Goal: Task Accomplishment & Management: Complete application form

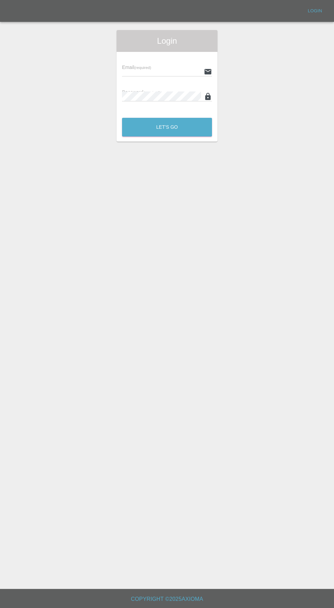
click at [142, 71] on input "text" at bounding box center [161, 72] width 79 height 10
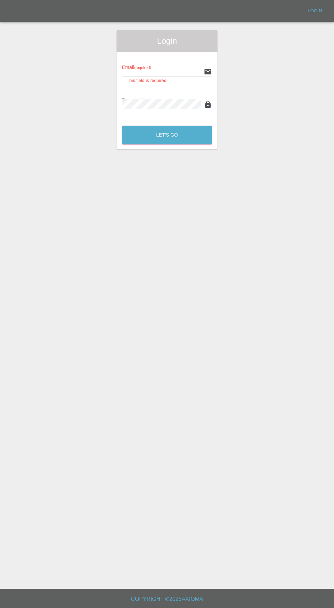
type input "info@darkknightbodyworks.co.uk"
click at [122, 126] on button "Let's Go" at bounding box center [167, 135] width 90 height 19
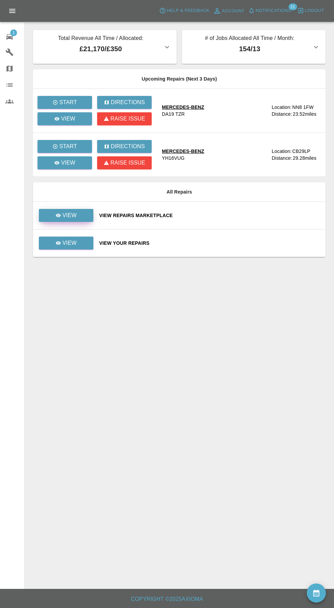
click at [76, 221] on link "View" at bounding box center [66, 215] width 55 height 13
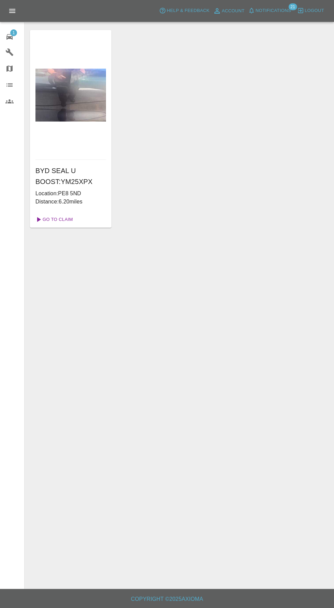
click at [64, 222] on link "Go To Claim" at bounding box center [54, 219] width 42 height 11
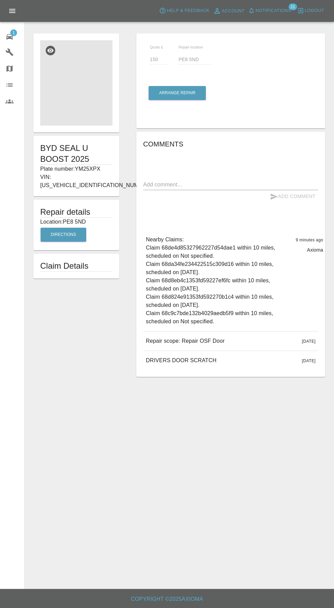
click at [84, 93] on img at bounding box center [76, 82] width 72 height 85
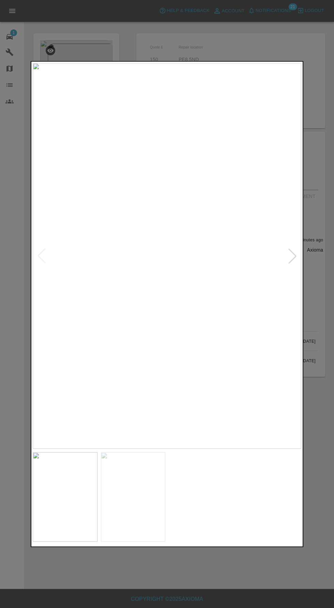
click at [297, 248] on img at bounding box center [167, 256] width 269 height 386
click at [286, 249] on div at bounding box center [292, 255] width 15 height 15
click at [239, 572] on div at bounding box center [167, 304] width 334 height 608
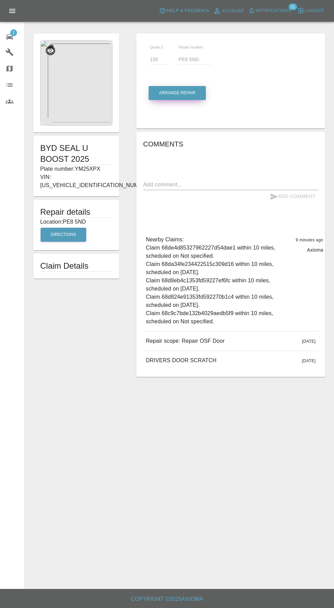
click at [190, 93] on button "Arrange Repair" at bounding box center [177, 93] width 57 height 14
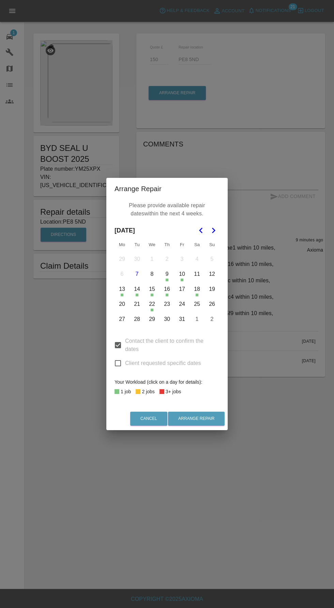
click at [167, 304] on button "23" at bounding box center [167, 304] width 14 height 14
click at [182, 307] on button "24" at bounding box center [182, 304] width 14 height 14
click at [168, 301] on button "23" at bounding box center [167, 304] width 14 height 14
click at [183, 304] on button "24" at bounding box center [182, 304] width 14 height 14
click at [122, 304] on button "20" at bounding box center [122, 304] width 14 height 14
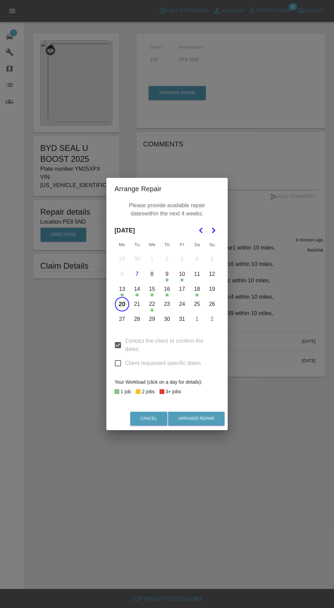
click at [137, 304] on button "21" at bounding box center [137, 304] width 14 height 14
click at [182, 304] on button "24" at bounding box center [182, 304] width 14 height 14
click at [199, 418] on button "Arrange Repair" at bounding box center [196, 418] width 57 height 14
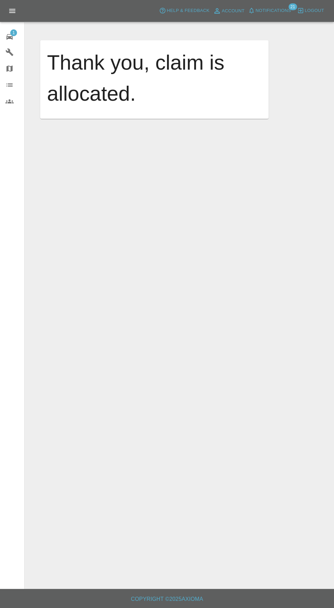
click at [13, 38] on icon at bounding box center [9, 37] width 8 height 8
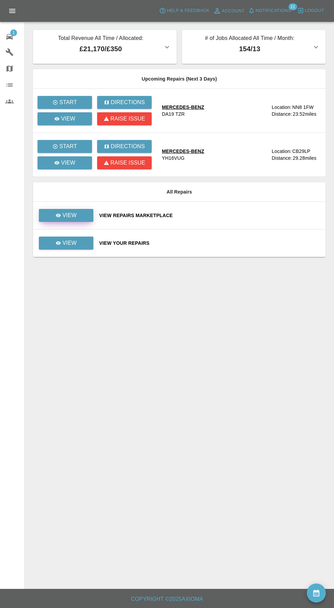
click at [59, 215] on icon at bounding box center [58, 215] width 5 height 3
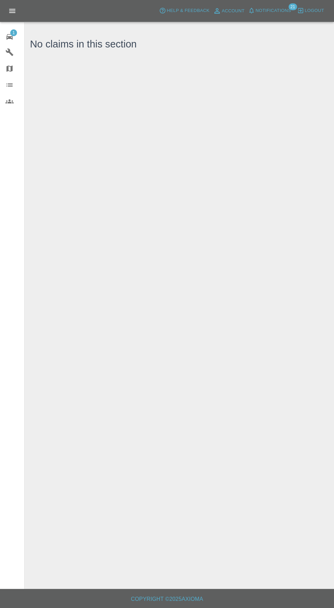
click at [15, 37] on div "1" at bounding box center [14, 36] width 19 height 10
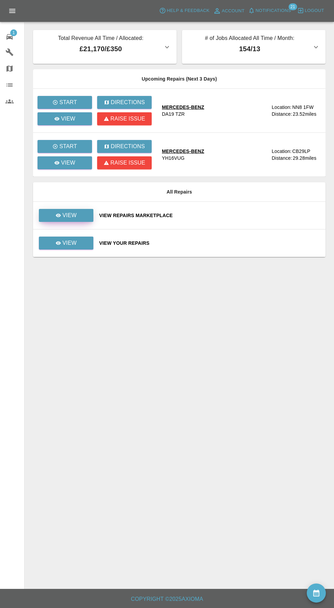
click at [71, 212] on p "View" at bounding box center [69, 215] width 14 height 8
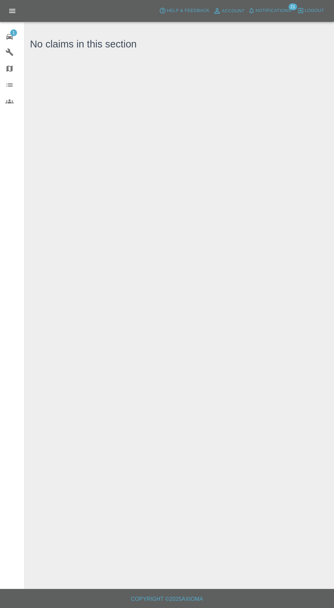
click at [10, 37] on icon at bounding box center [9, 36] width 6 height 5
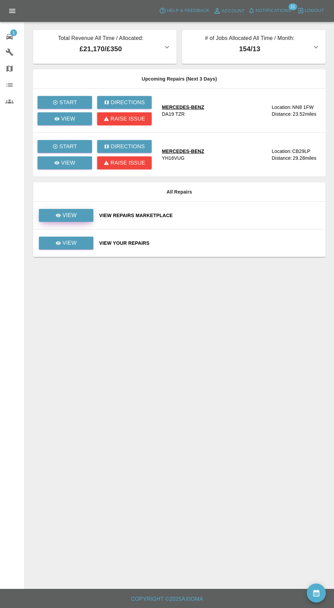
click at [66, 214] on p "View" at bounding box center [69, 215] width 14 height 8
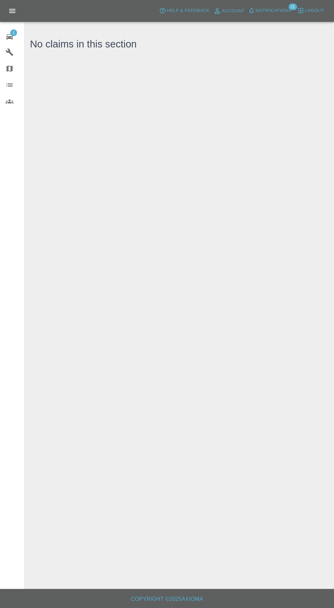
click at [12, 34] on span "1" at bounding box center [13, 32] width 7 height 7
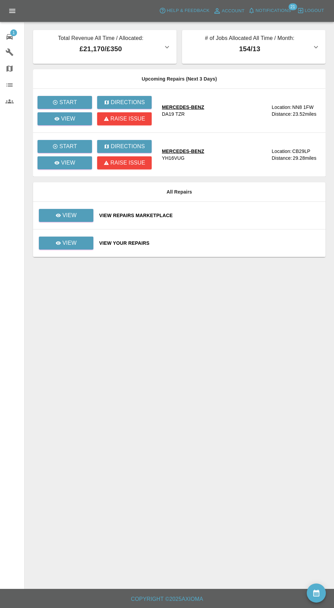
click at [279, 11] on span "Notifications" at bounding box center [273, 11] width 35 height 8
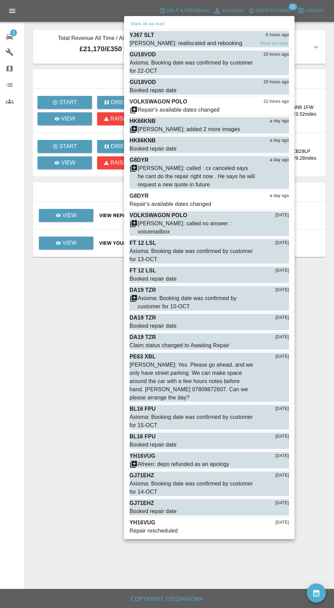
click at [176, 38] on div "YJ67 SLT 6 hours ago" at bounding box center [210, 35] width 160 height 8
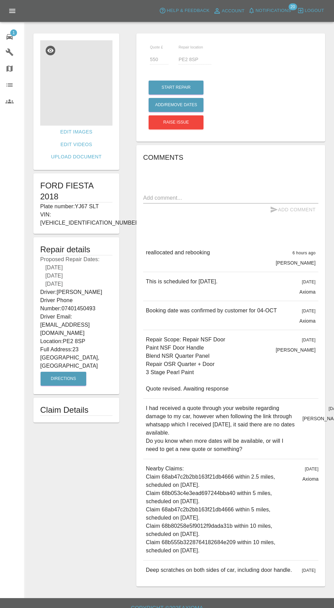
click at [69, 78] on img at bounding box center [76, 82] width 72 height 85
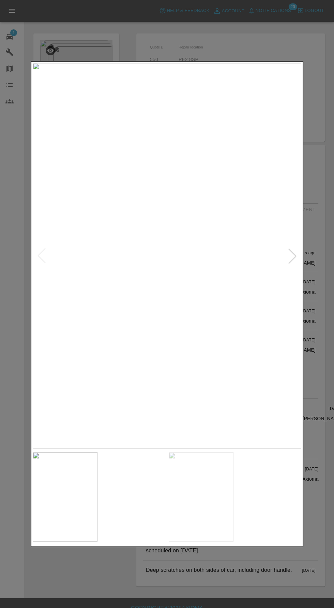
click at [135, 541] on img at bounding box center [133, 497] width 65 height 90
click at [202, 541] on img at bounding box center [201, 497] width 65 height 90
click at [142, 538] on img at bounding box center [133, 497] width 65 height 90
click at [61, 527] on img at bounding box center [65, 497] width 65 height 90
